Goal: Task Accomplishment & Management: Complete application form

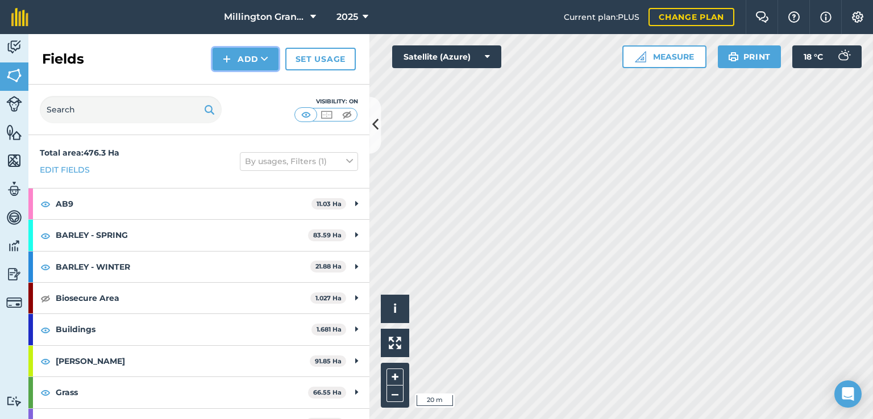
click at [268, 57] on icon at bounding box center [264, 58] width 7 height 11
click at [259, 93] on link "Draw" at bounding box center [245, 84] width 63 height 25
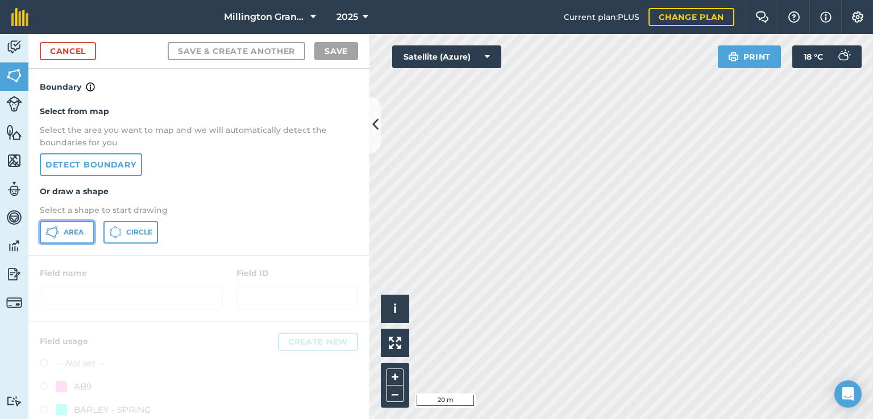
click at [92, 232] on button "Area" at bounding box center [67, 232] width 55 height 23
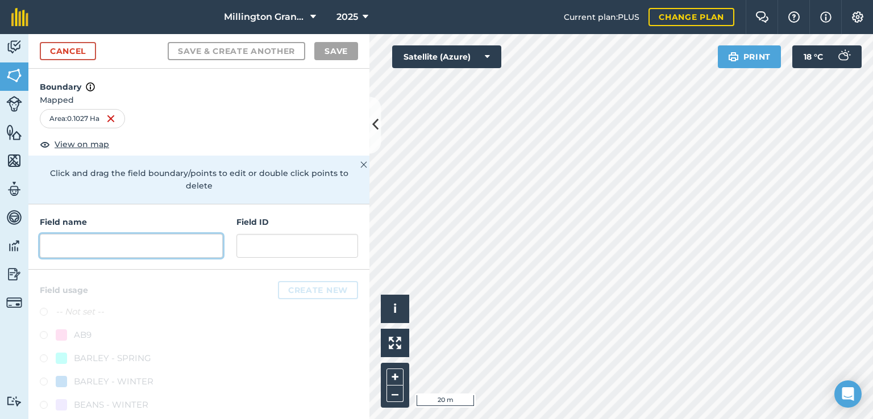
click at [75, 246] on input "text" at bounding box center [131, 246] width 183 height 24
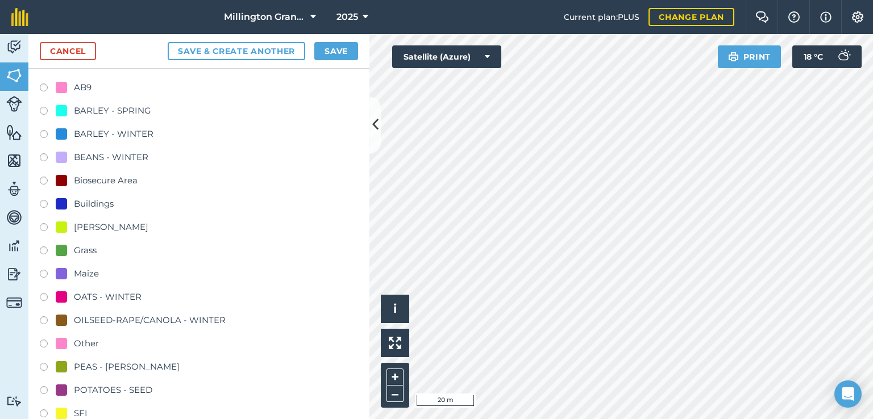
scroll to position [316, 0]
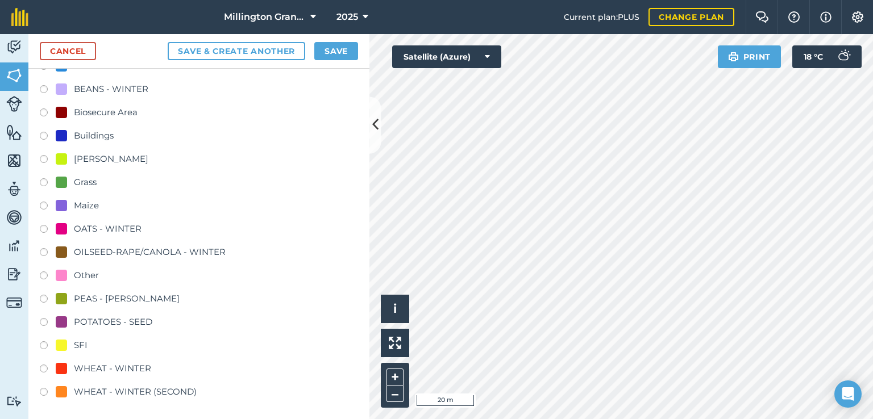
type input "Woldhouse 3"
click at [82, 136] on div "Buildings" at bounding box center [94, 136] width 40 height 14
radio input "true"
click at [339, 48] on button "Save" at bounding box center [336, 51] width 44 height 18
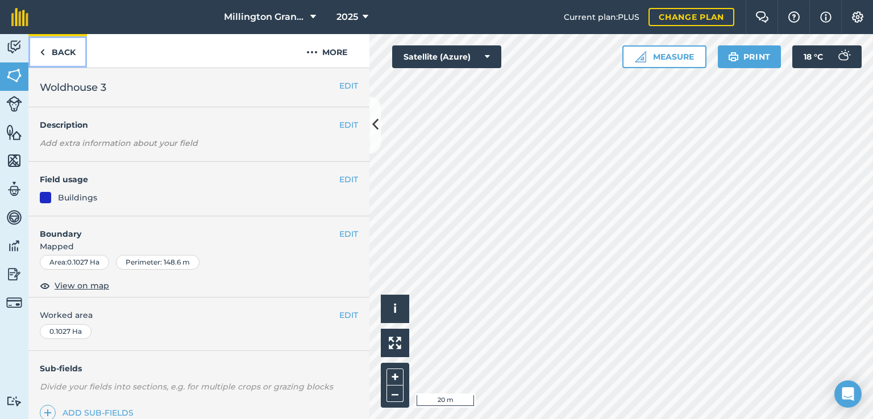
click at [60, 43] on link "Back" at bounding box center [57, 51] width 59 height 34
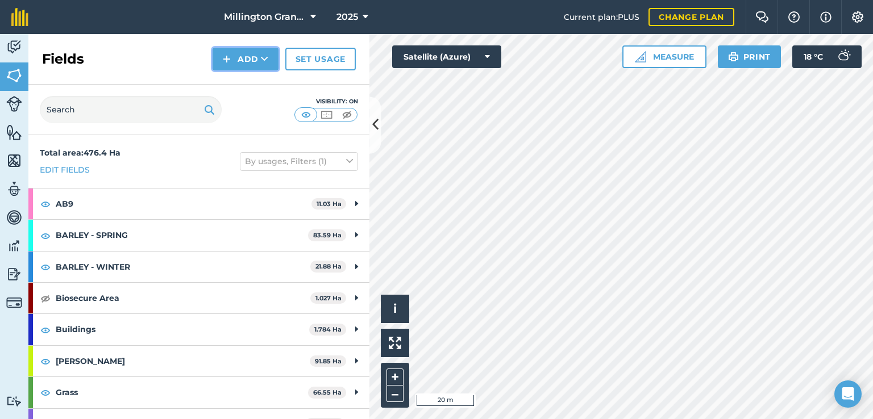
click at [278, 53] on button "Add" at bounding box center [246, 59] width 66 height 23
click at [260, 90] on link "Draw" at bounding box center [245, 84] width 63 height 25
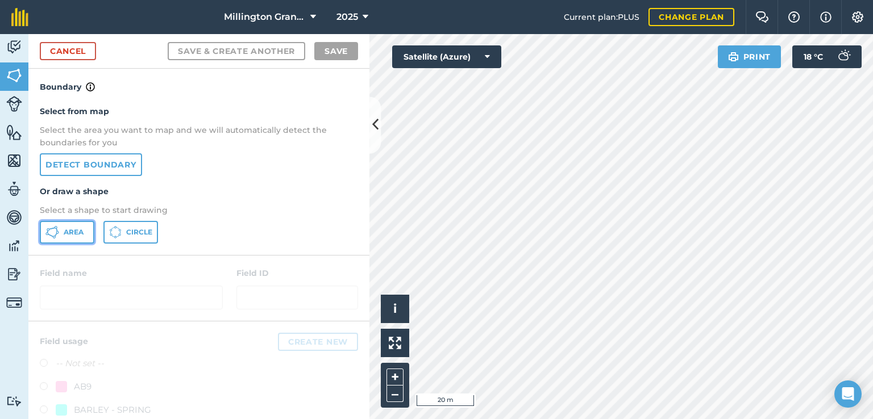
click at [53, 226] on icon at bounding box center [52, 233] width 14 height 14
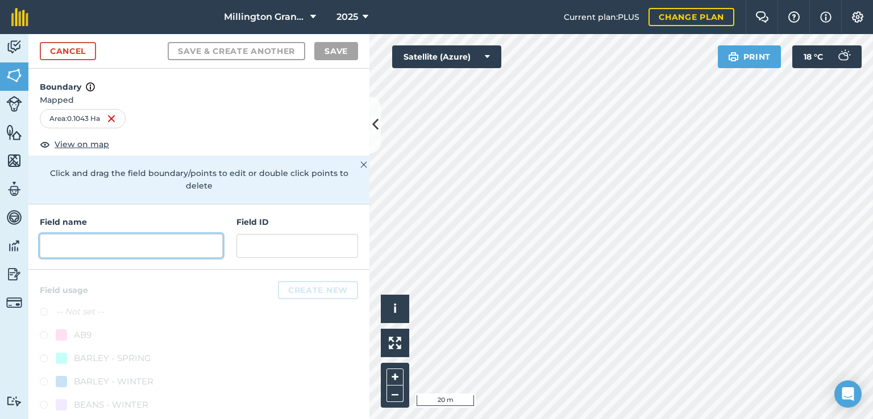
click at [106, 239] on input "text" at bounding box center [131, 246] width 183 height 24
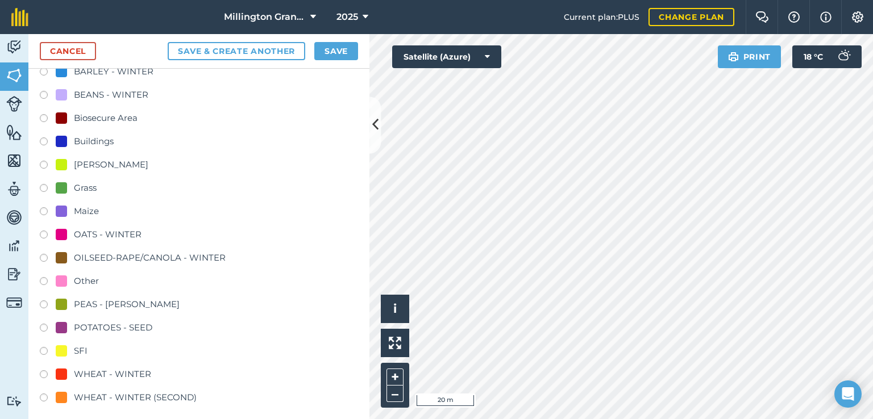
scroll to position [316, 0]
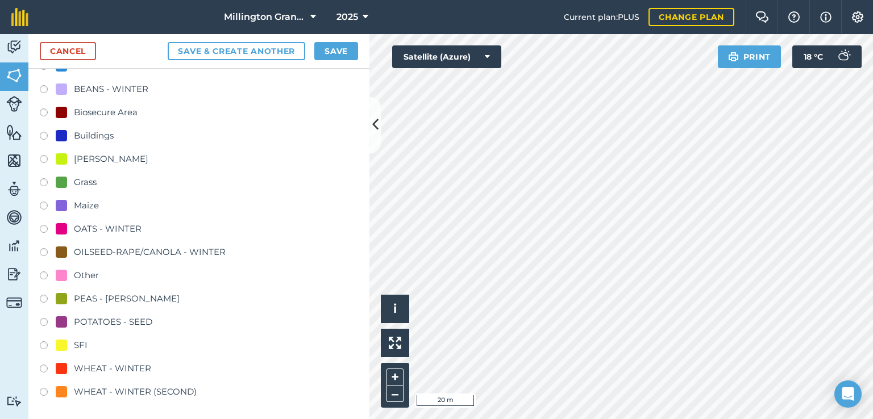
type input "Woldhouse 2"
click at [93, 134] on div "Buildings" at bounding box center [94, 136] width 40 height 14
radio input "true"
click at [339, 56] on button "Save" at bounding box center [336, 51] width 44 height 18
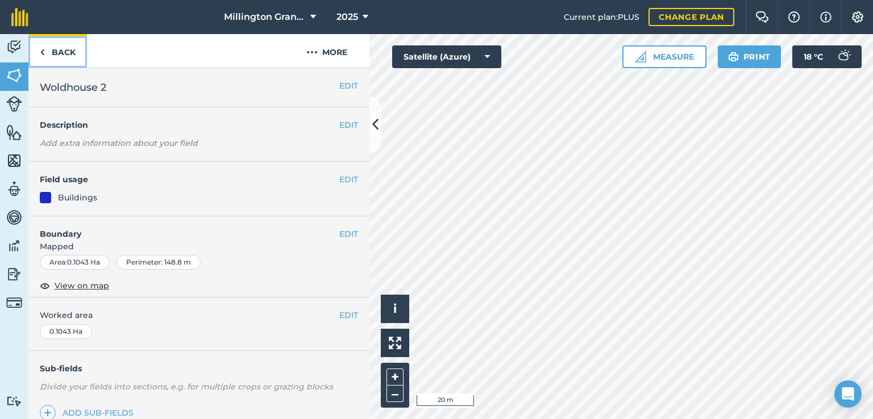
click at [71, 52] on link "Back" at bounding box center [57, 51] width 59 height 34
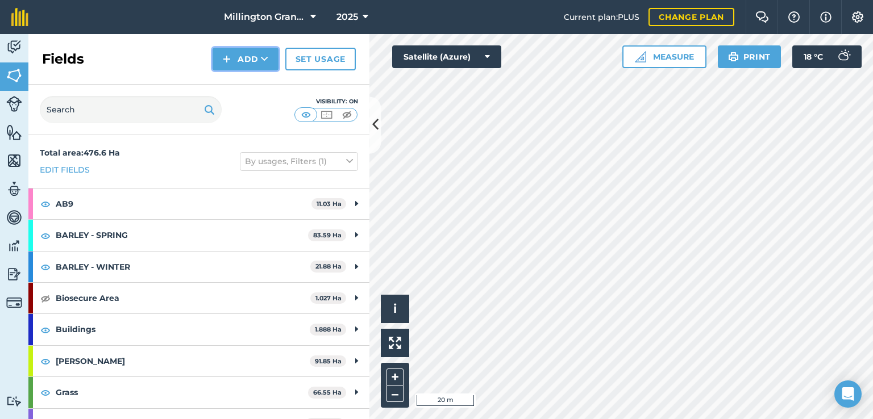
click at [255, 62] on button "Add" at bounding box center [246, 59] width 66 height 23
click at [244, 80] on link "Draw" at bounding box center [245, 84] width 63 height 25
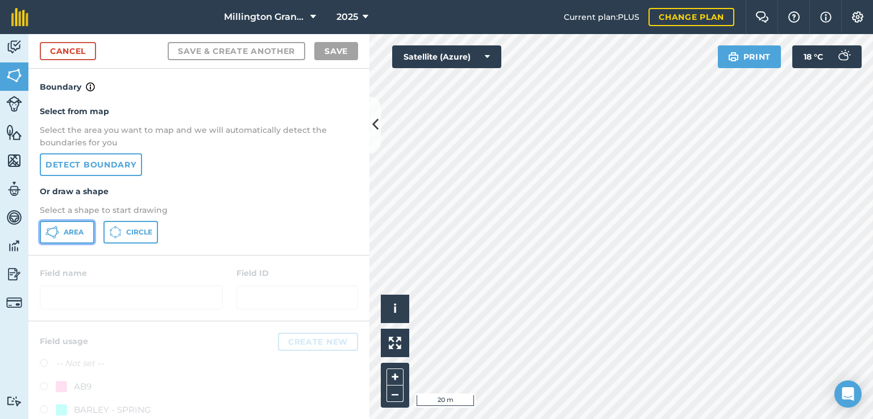
click at [68, 236] on button "Area" at bounding box center [67, 232] width 55 height 23
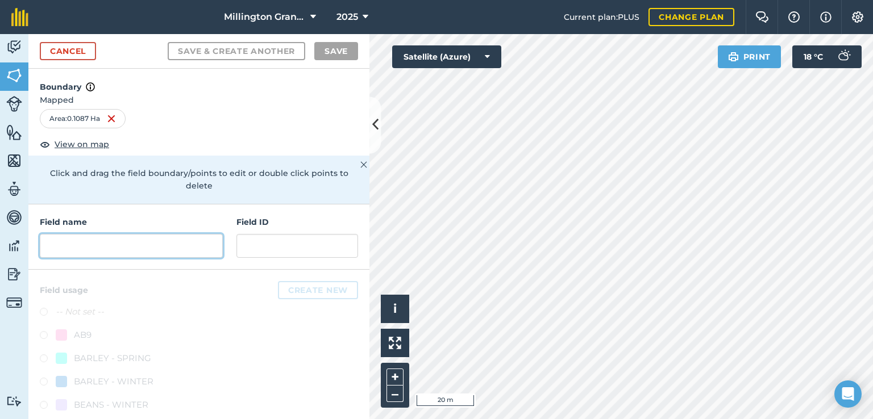
click at [105, 256] on input "text" at bounding box center [131, 246] width 183 height 24
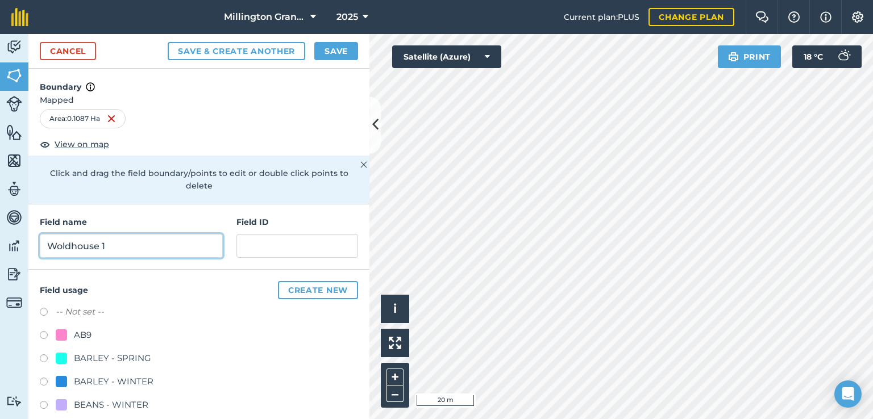
type input "Woldhouse 1"
click at [323, 51] on button "Save" at bounding box center [336, 51] width 44 height 18
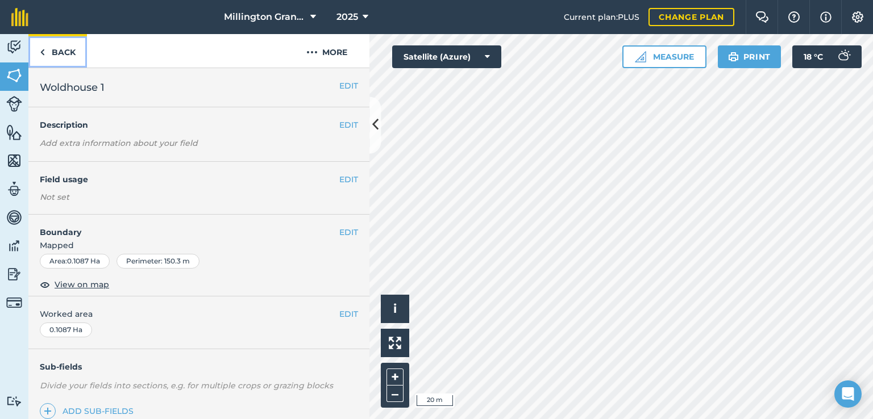
click at [51, 58] on link "Back" at bounding box center [57, 51] width 59 height 34
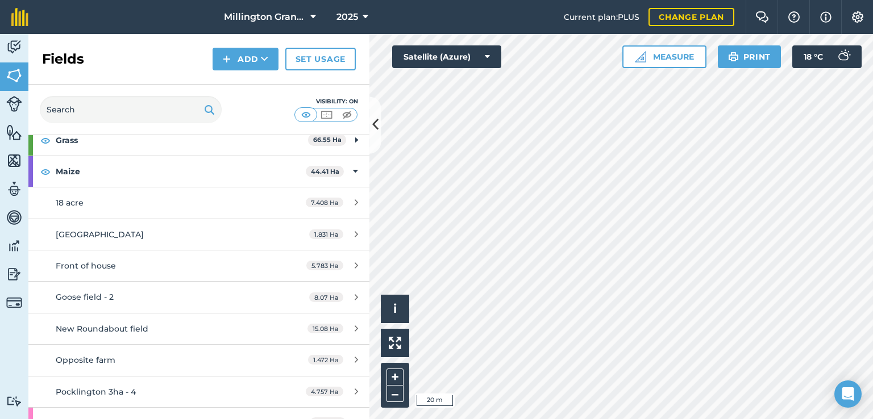
scroll to position [114, 0]
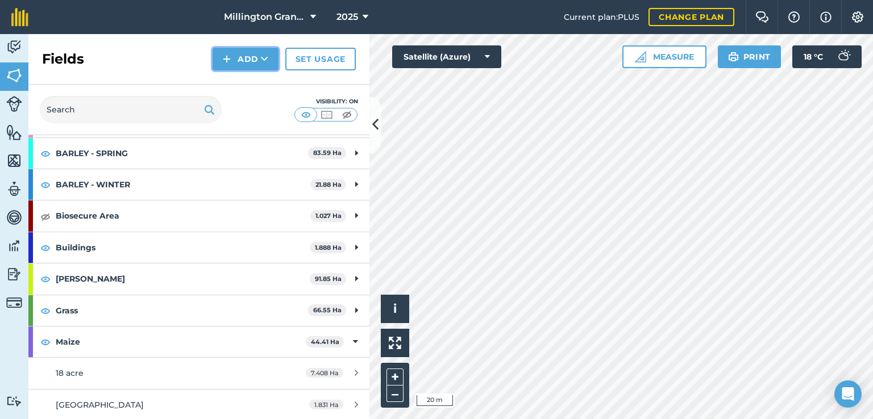
click at [252, 62] on button "Add" at bounding box center [246, 59] width 66 height 23
click at [267, 89] on link "Draw" at bounding box center [245, 84] width 63 height 25
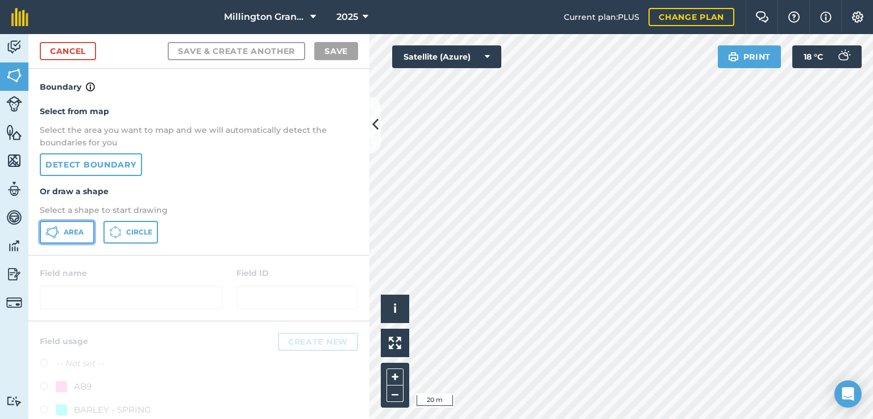
click at [52, 239] on button "Area" at bounding box center [67, 232] width 55 height 23
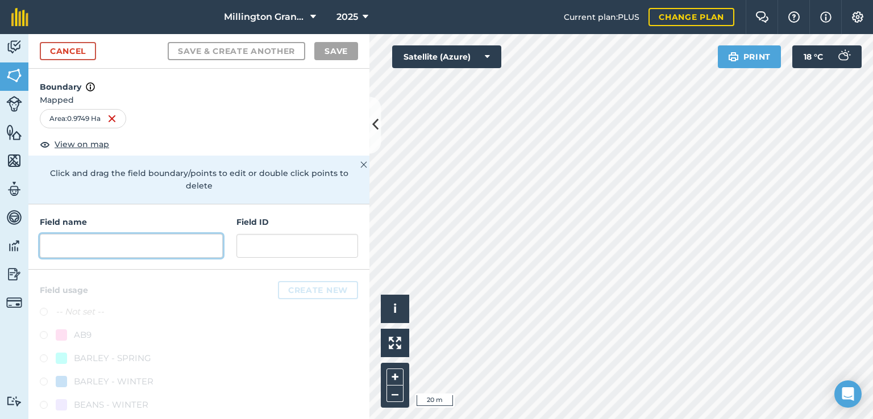
click at [147, 239] on input "text" at bounding box center [131, 246] width 183 height 24
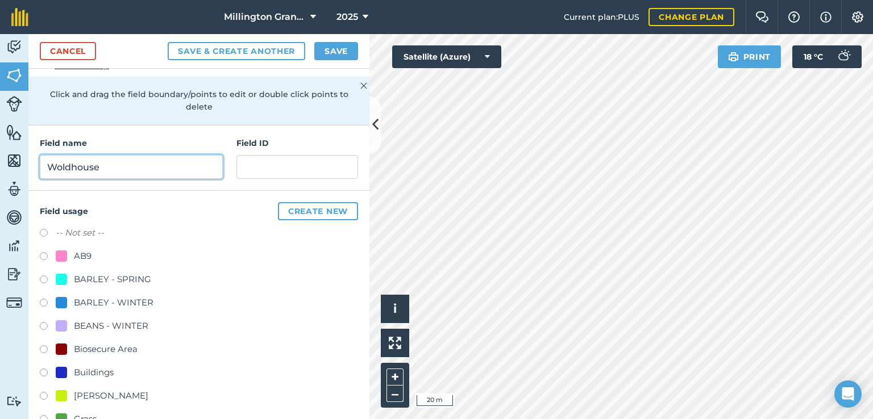
scroll to position [227, 0]
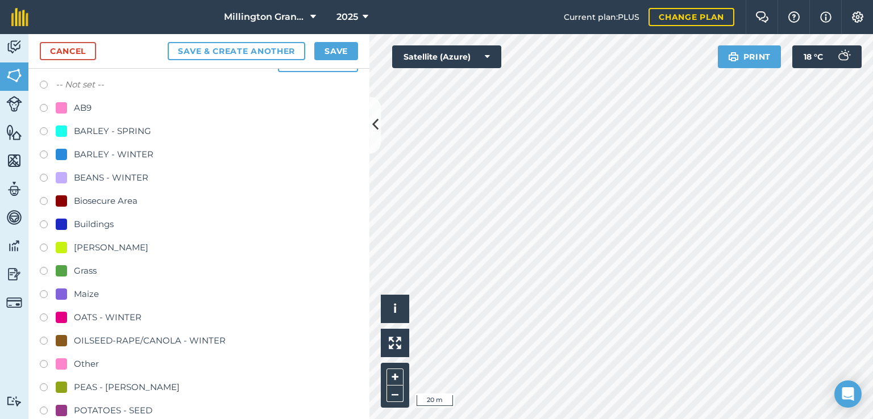
type input "Woldhouse"
click at [91, 228] on div "Buildings" at bounding box center [94, 225] width 40 height 14
radio input "true"
click at [345, 45] on button "Save" at bounding box center [336, 51] width 44 height 18
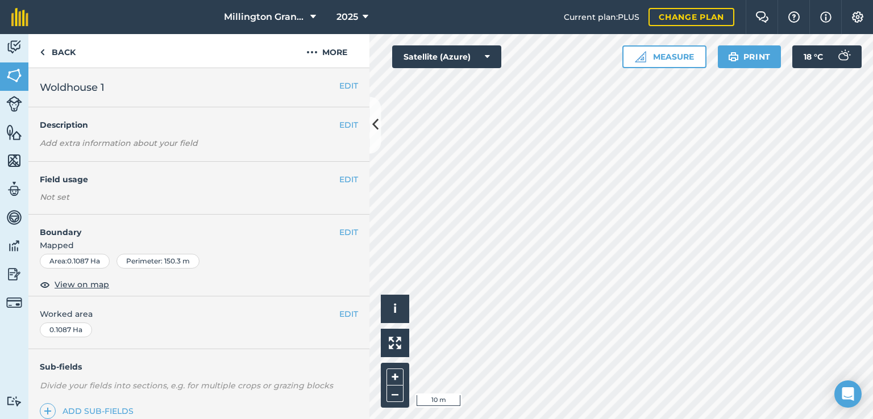
click at [329, 182] on h4 "Field usage" at bounding box center [189, 179] width 299 height 13
click at [339, 182] on button "EDIT" at bounding box center [348, 179] width 19 height 13
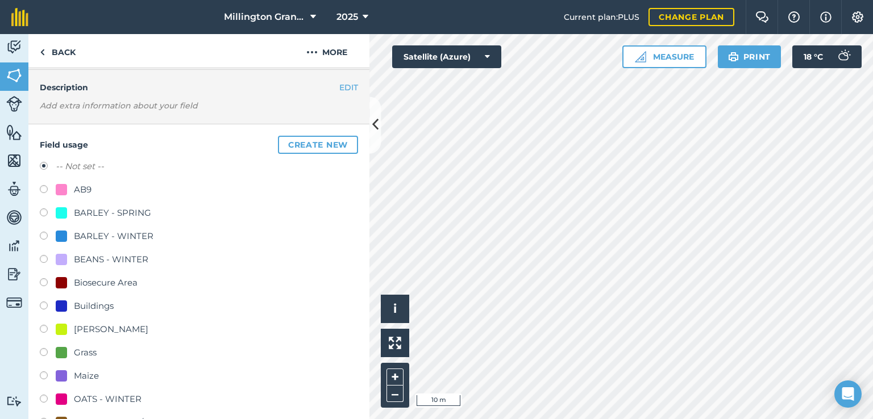
scroll to position [57, 0]
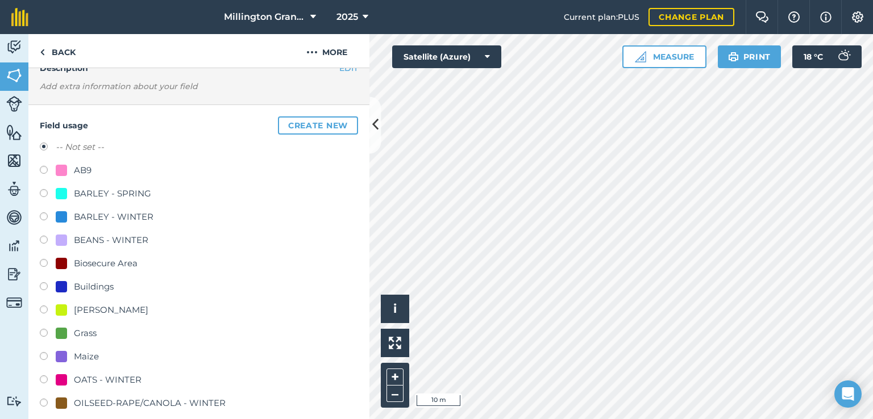
click at [89, 286] on div "Buildings" at bounding box center [94, 287] width 40 height 14
radio input "true"
radio input "false"
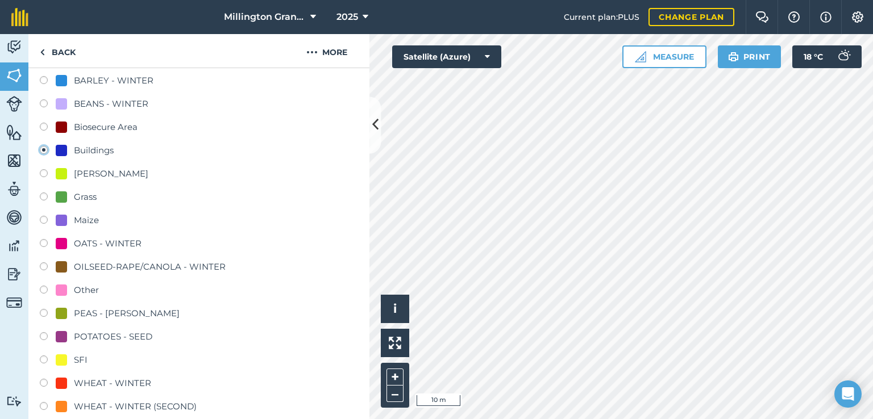
scroll to position [341, 0]
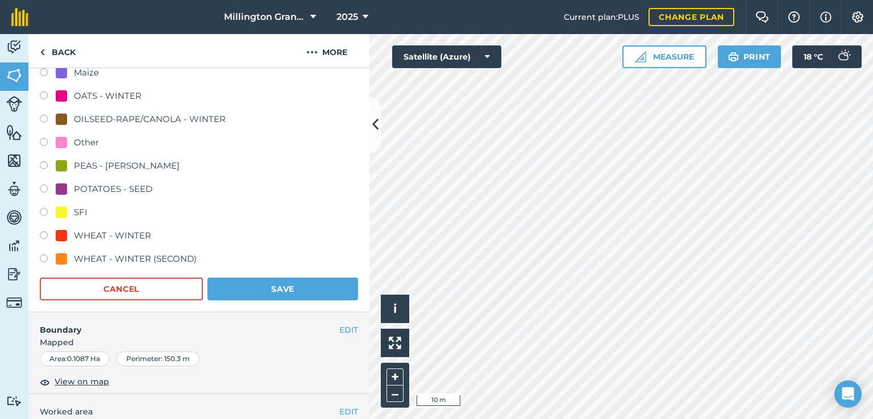
click at [285, 276] on form "-- Not set -- AB9 BARLEY - SPRING BARLEY - WINTER BEANS - WINTER Biosecure Area…" at bounding box center [199, 78] width 318 height 444
click at [289, 284] on button "Save" at bounding box center [282, 289] width 151 height 23
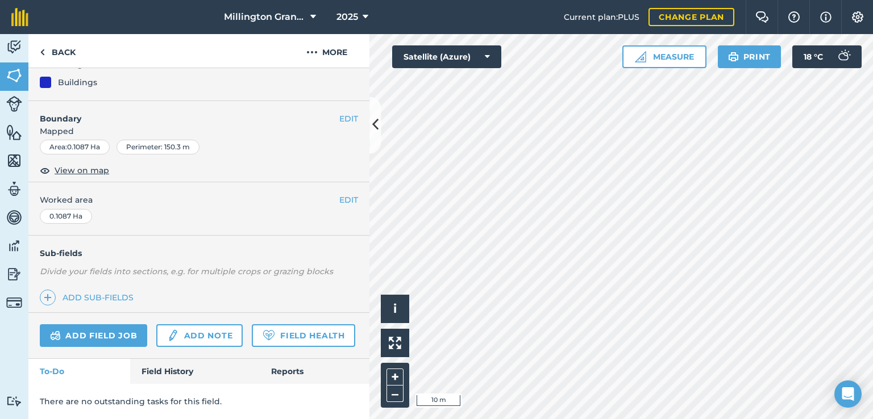
scroll to position [145, 0]
click at [375, 118] on icon at bounding box center [375, 125] width 6 height 20
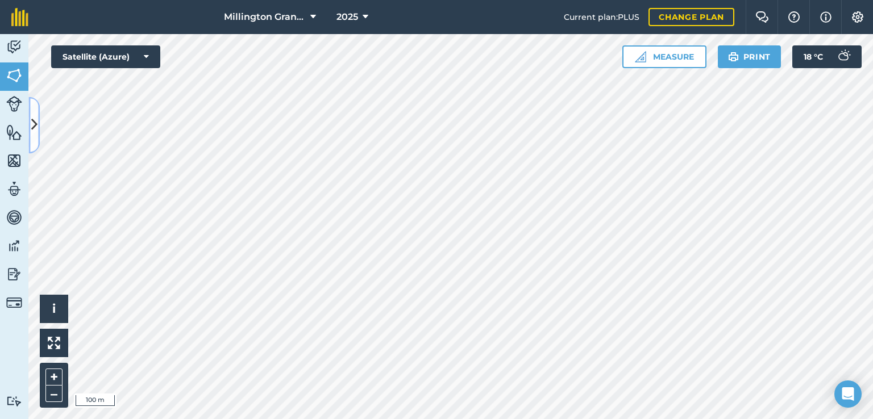
click at [32, 116] on icon at bounding box center [34, 125] width 6 height 20
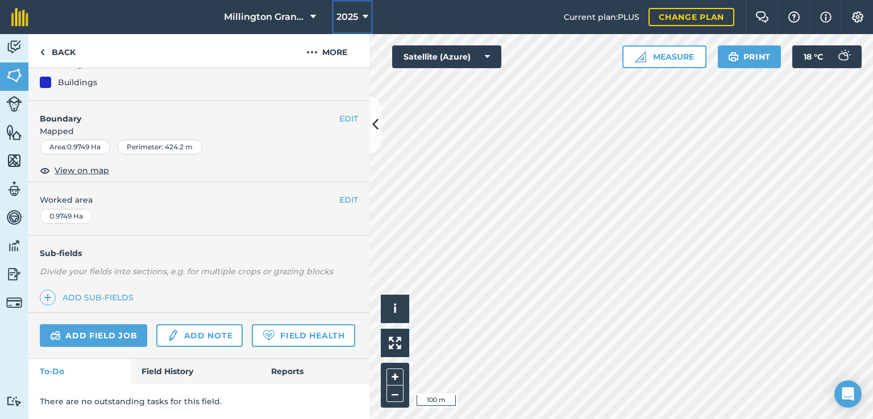
click at [364, 19] on icon at bounding box center [366, 17] width 6 height 14
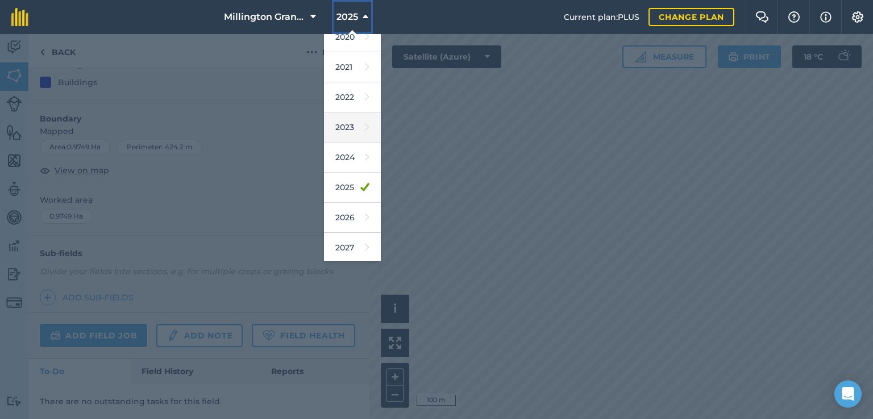
scroll to position [102, 0]
click at [355, 228] on link "2026" at bounding box center [352, 218] width 57 height 30
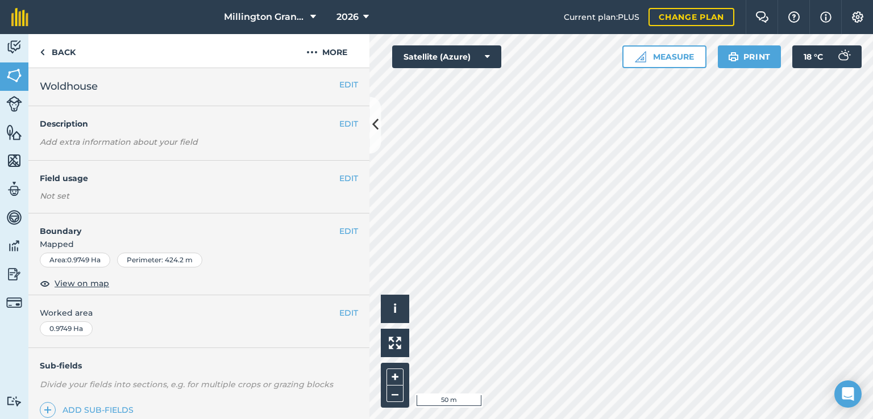
scroll to position [0, 0]
click at [342, 177] on button "EDIT" at bounding box center [348, 179] width 19 height 13
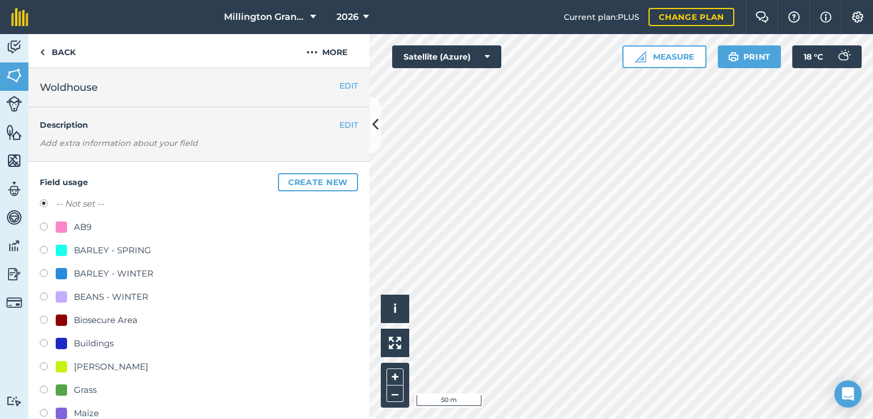
scroll to position [114, 0]
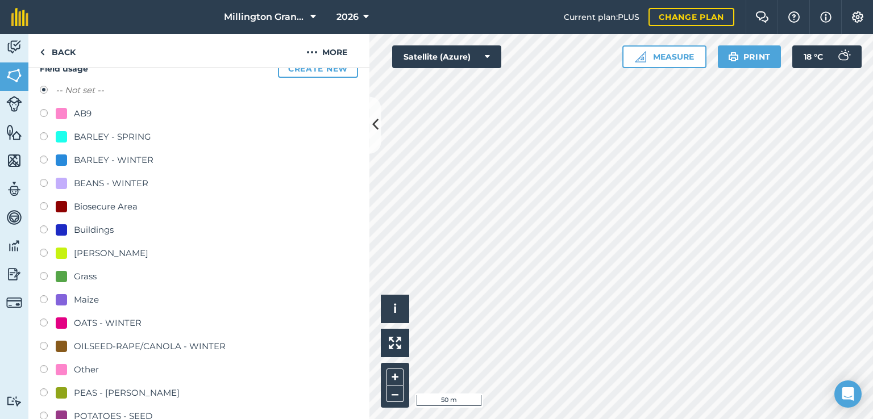
click at [106, 231] on div "Buildings" at bounding box center [94, 230] width 40 height 14
radio input "true"
radio input "false"
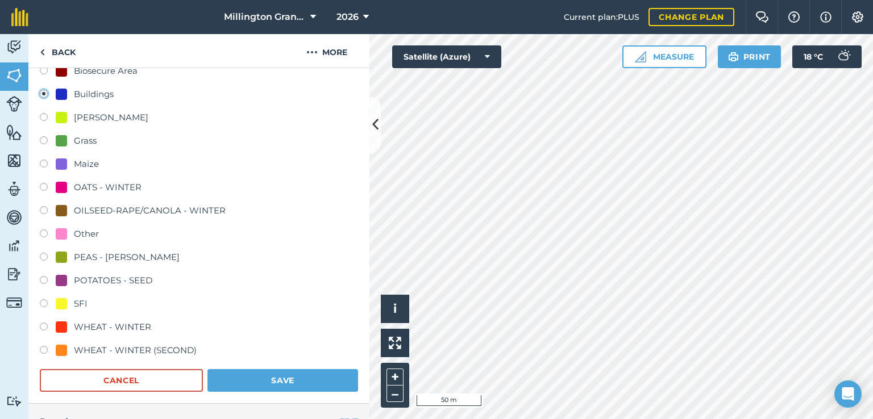
scroll to position [455, 0]
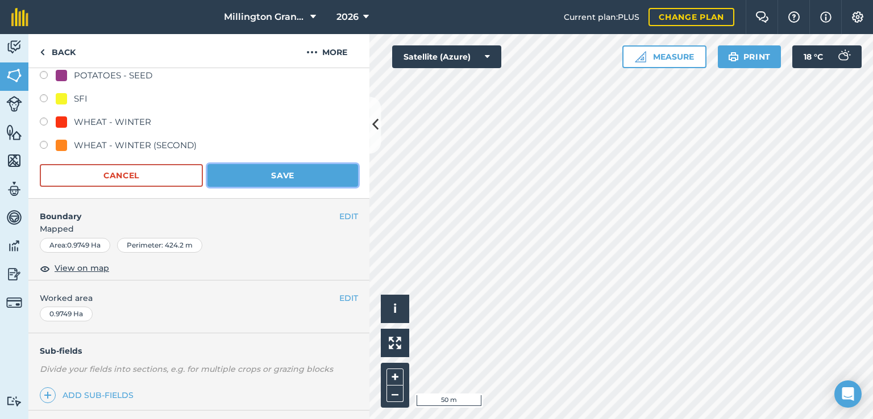
click at [296, 178] on button "Save" at bounding box center [282, 175] width 151 height 23
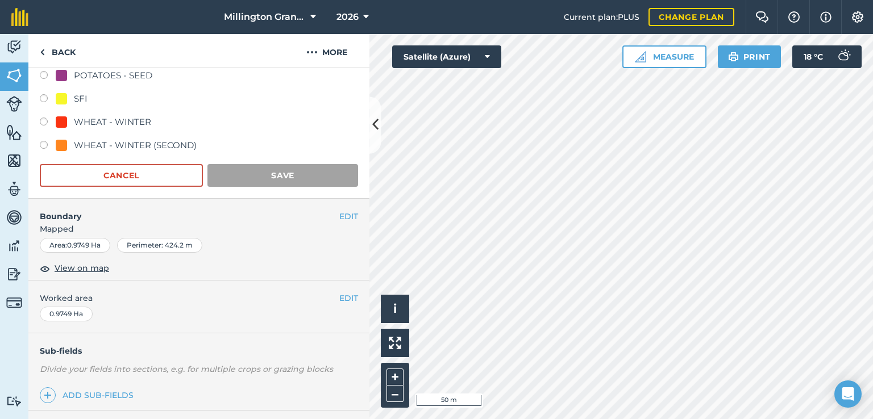
scroll to position [145, 0]
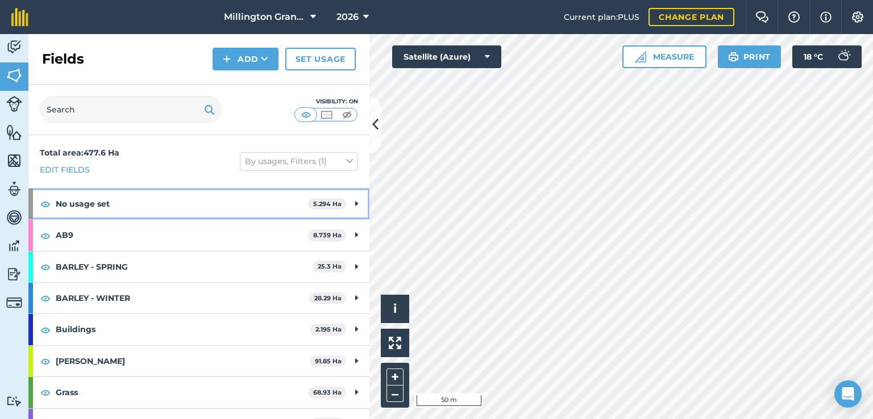
click at [355, 207] on icon at bounding box center [356, 204] width 3 height 13
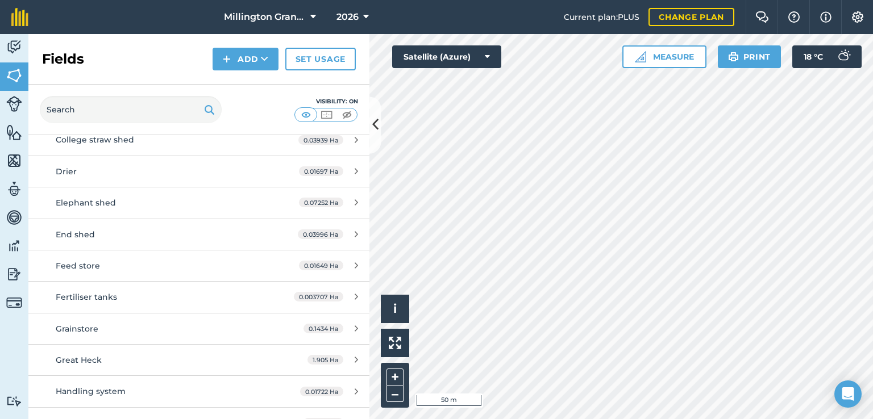
scroll to position [284, 0]
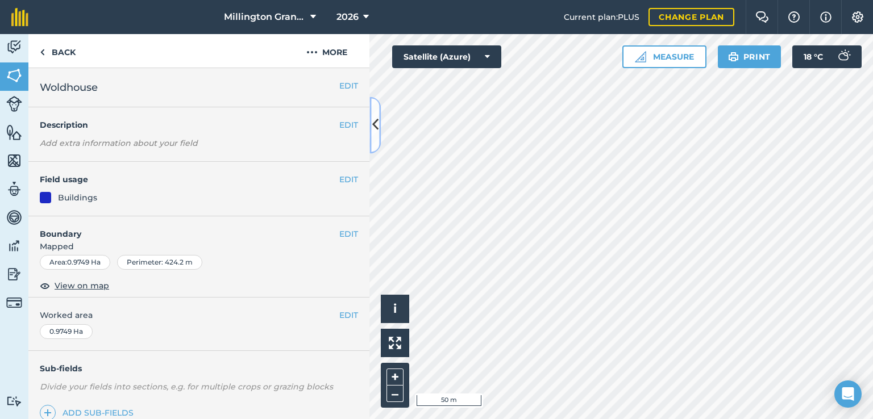
click at [376, 127] on icon at bounding box center [375, 125] width 6 height 20
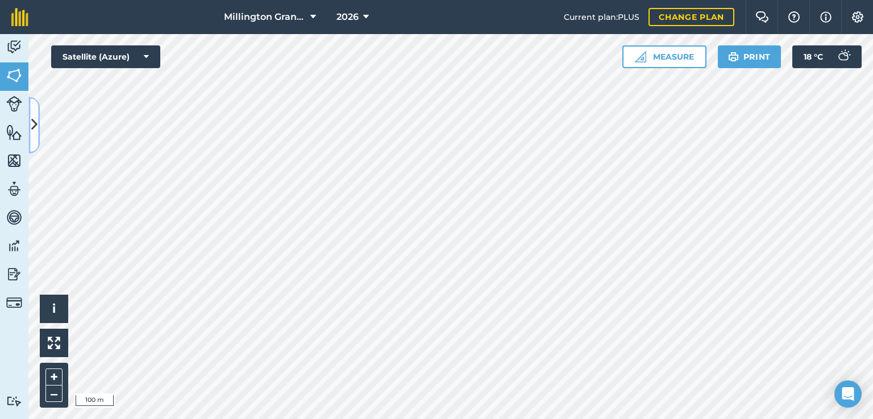
click at [36, 123] on icon at bounding box center [34, 125] width 6 height 20
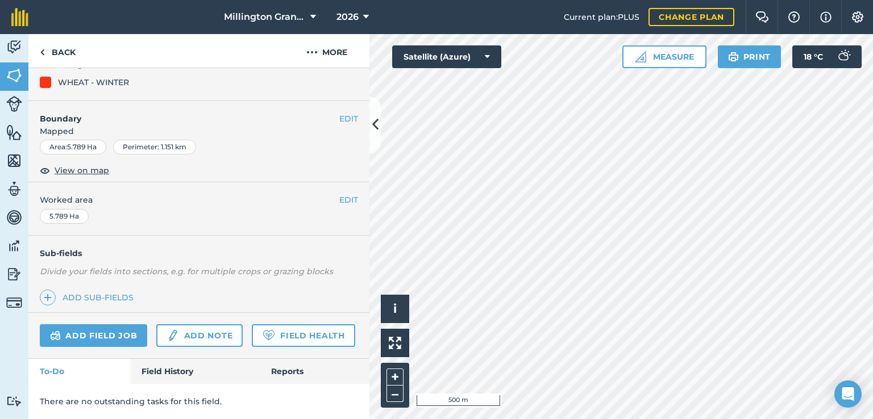
scroll to position [145, 0]
click at [159, 375] on link "Field History" at bounding box center [194, 371] width 129 height 25
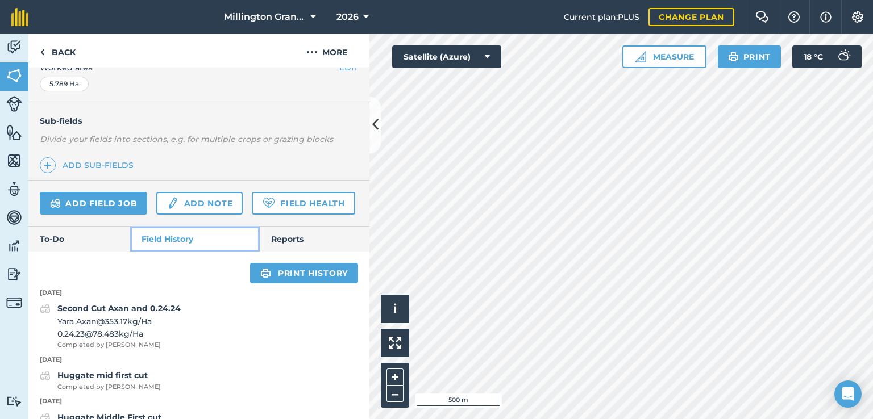
scroll to position [145, 0]
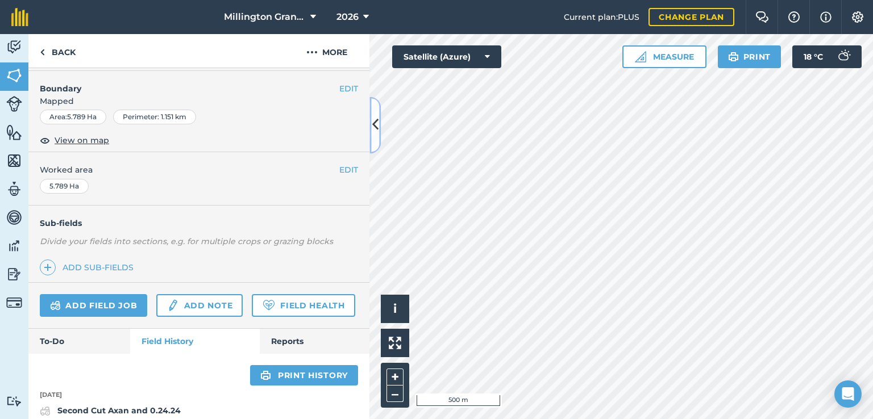
click at [374, 109] on button at bounding box center [374, 125] width 11 height 57
